Goal: Task Accomplishment & Management: Manage account settings

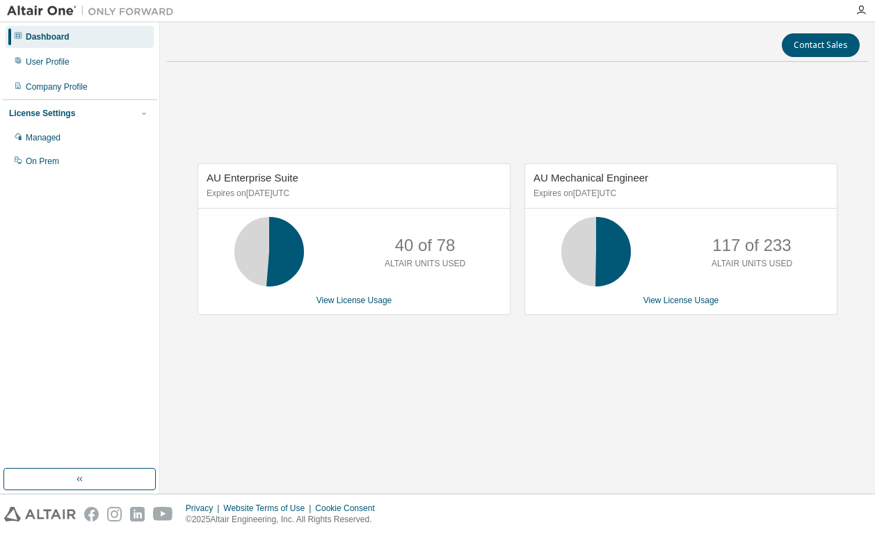
click at [779, 95] on div "AU Enterprise Suite Expires on [DATE] UTC 40 of 78 ALTAIR UNITS USED View Licen…" at bounding box center [517, 246] width 701 height 347
click at [364, 127] on div "AU Enterprise Suite Expires on [DATE] UTC 40 of 78 ALTAIR UNITS USED View Licen…" at bounding box center [517, 246] width 701 height 347
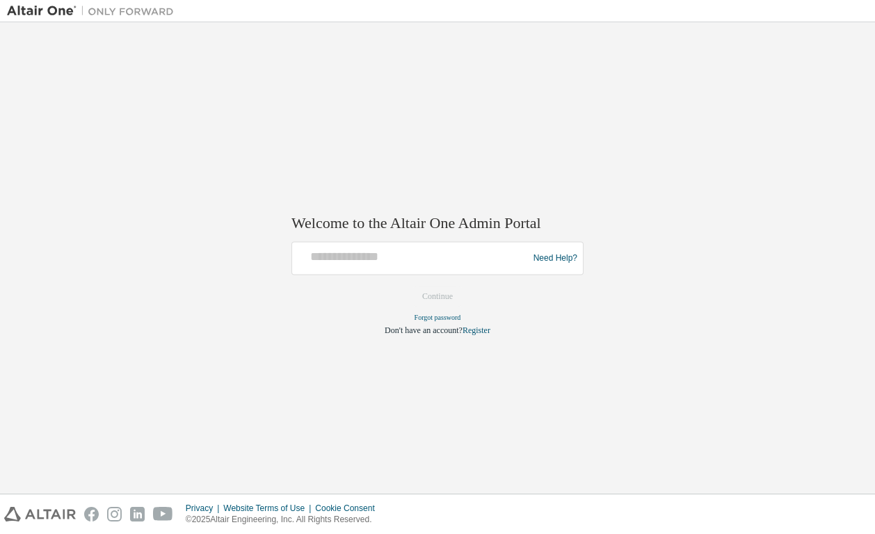
click at [419, 271] on div at bounding box center [412, 258] width 229 height 26
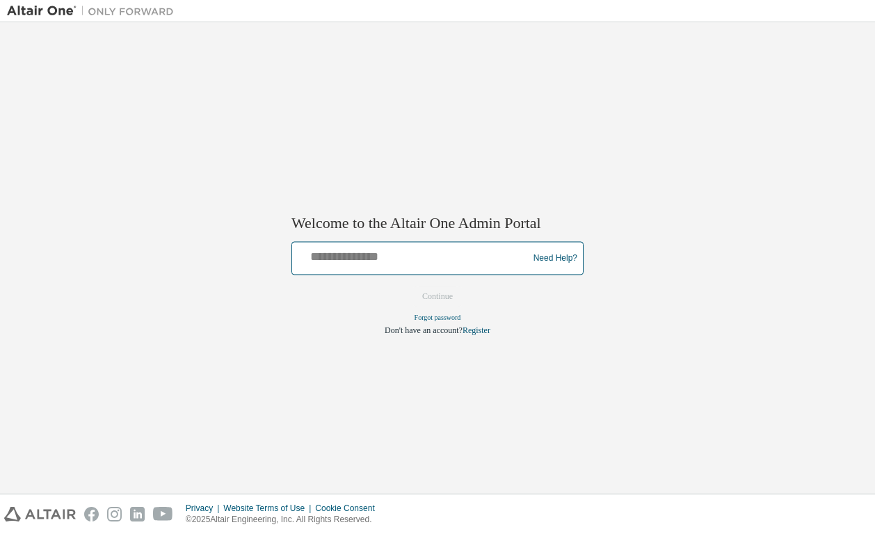
click at [398, 257] on input "text" at bounding box center [412, 255] width 229 height 20
type input "**********"
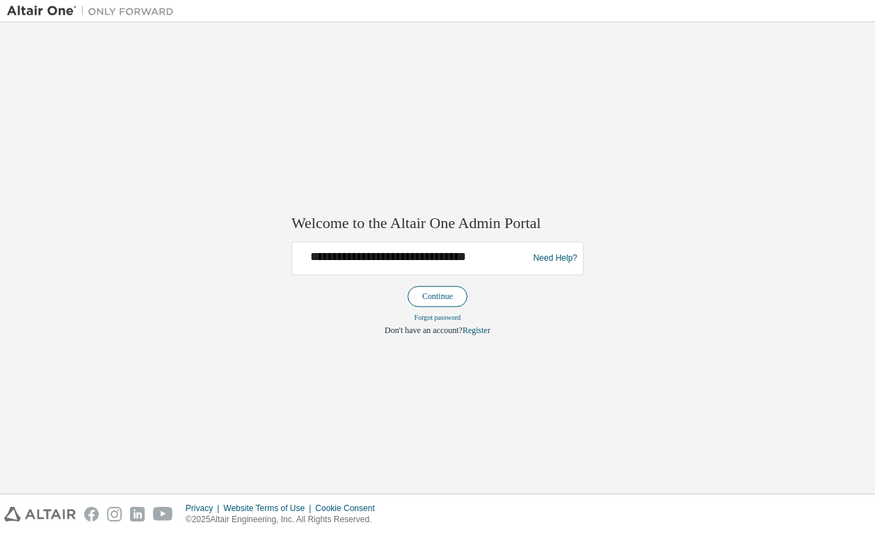
click at [419, 296] on button "Continue" at bounding box center [437, 296] width 60 height 21
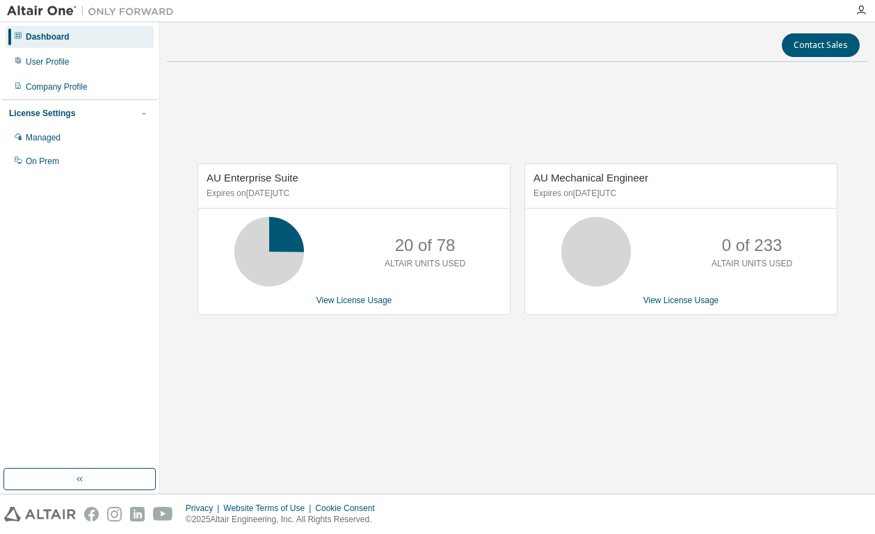
click at [419, 113] on div "AU Enterprise Suite Expires on [DATE] UTC 20 of 78 ALTAIR UNITS USED View Licen…" at bounding box center [517, 246] width 701 height 347
